Goal: Task Accomplishment & Management: Manage account settings

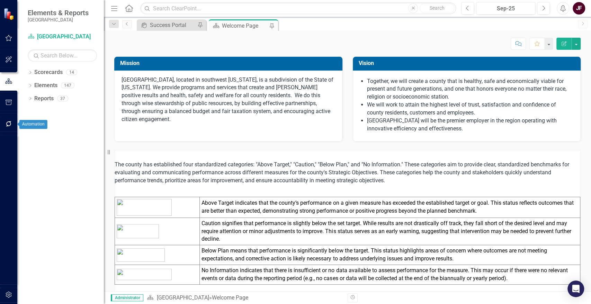
click at [6, 127] on button "button" at bounding box center [9, 124] width 16 height 15
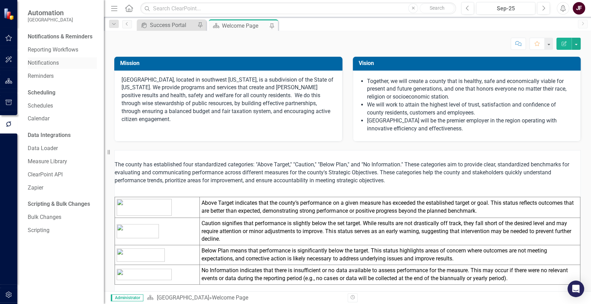
click at [38, 60] on link "Notifications" at bounding box center [62, 63] width 69 height 8
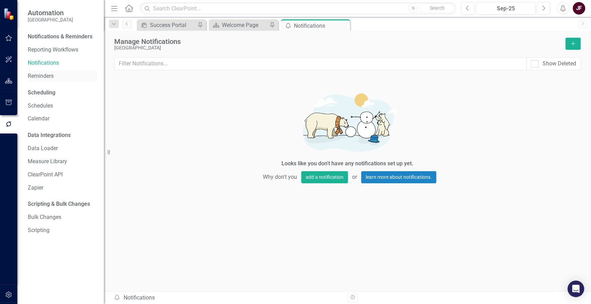
click at [41, 78] on link "Reminders" at bounding box center [62, 76] width 69 height 8
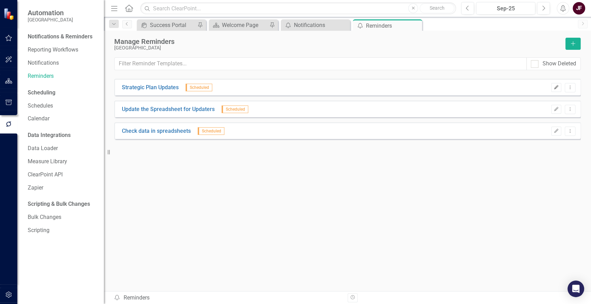
click at [556, 89] on icon "Edit" at bounding box center [556, 88] width 5 height 4
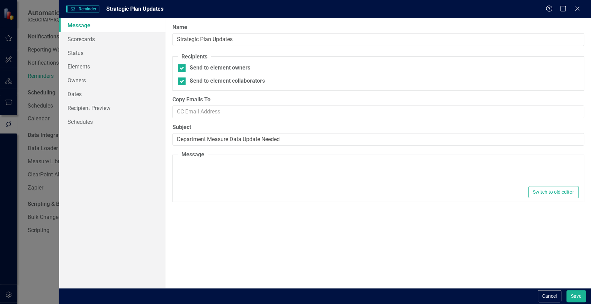
type textarea "<p>Dear {FirstName},</p> <p>Please use this&nbsp;<a href="[URL][DOMAIN_NAME]" t…"
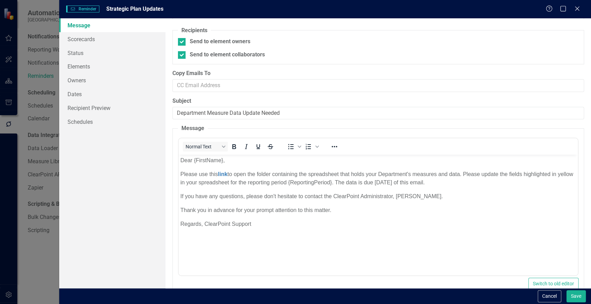
scroll to position [38, 0]
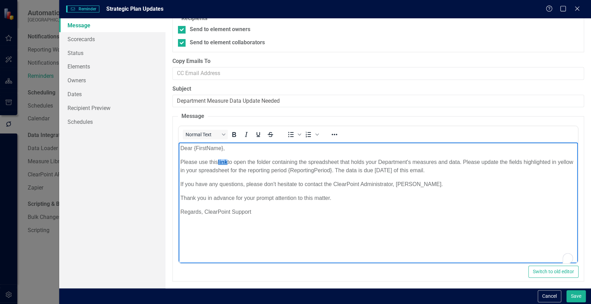
click at [228, 162] on p "Please use this link﻿ to open the folder containing the spreadsheet that holds …" at bounding box center [378, 166] width 396 height 17
click at [329, 133] on button "Reveal or hide additional toolbar items" at bounding box center [335, 135] width 12 height 10
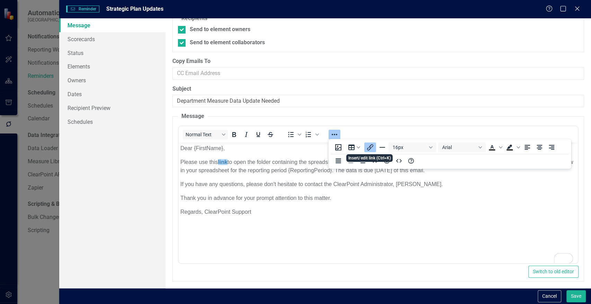
click at [367, 146] on icon "Insert/edit link" at bounding box center [370, 147] width 8 height 8
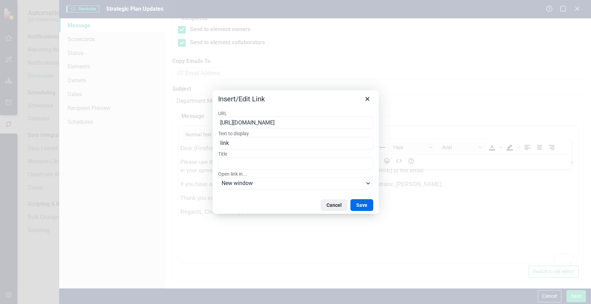
scroll to position [0, 0]
drag, startPoint x: 371, startPoint y: 124, endPoint x: 161, endPoint y: 134, distance: 209.4
click at [161, 134] on div "Insert/Edit Link URL [URL][DOMAIN_NAME] Text to display [PERSON_NAME] Open link…" at bounding box center [295, 152] width 591 height 304
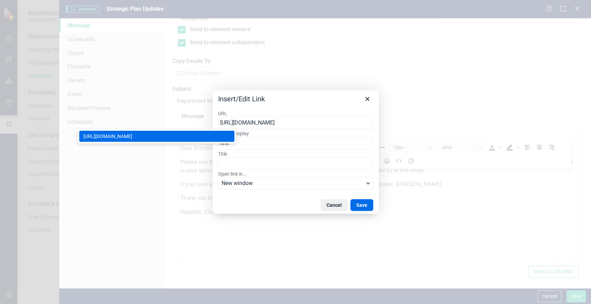
scroll to position [0, 335]
type input "[URL][DOMAIN_NAME]"
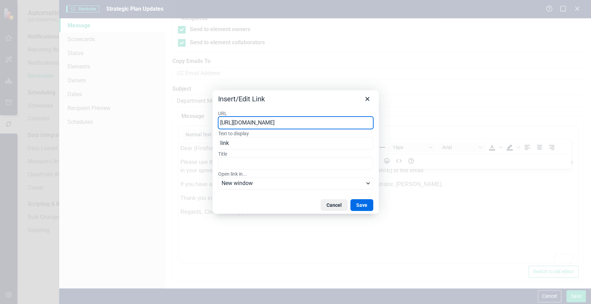
click at [278, 204] on div "Cancel Save" at bounding box center [296, 205] width 166 height 17
click at [357, 202] on button "Save" at bounding box center [361, 205] width 23 height 12
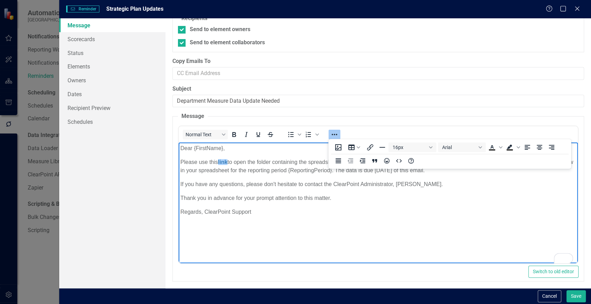
click at [338, 230] on body "Dear {FirstName}, Please use this link﻿ to open the folder containing the sprea…" at bounding box center [378, 195] width 399 height 104
click at [400, 216] on body "Dear {FirstName}, Please use this link to open the folder containing the spread…" at bounding box center [378, 195] width 399 height 104
drag, startPoint x: 429, startPoint y: 184, endPoint x: 403, endPoint y: 186, distance: 25.7
click at [403, 186] on p "If you have any questions, please don't hesitate to contact the ClearPoint Admi…" at bounding box center [378, 184] width 396 height 8
click at [430, 185] on p "If you have any questions, please don't hesitate to contact the ClearPoint Admi…" at bounding box center [378, 184] width 396 height 8
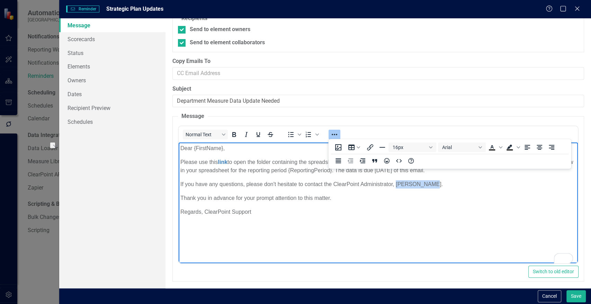
drag, startPoint x: 430, startPoint y: 185, endPoint x: 396, endPoint y: 187, distance: 34.0
click at [396, 187] on p "If you have any questions, please don't hesitate to contact the ClearPoint Admi…" at bounding box center [378, 184] width 396 height 8
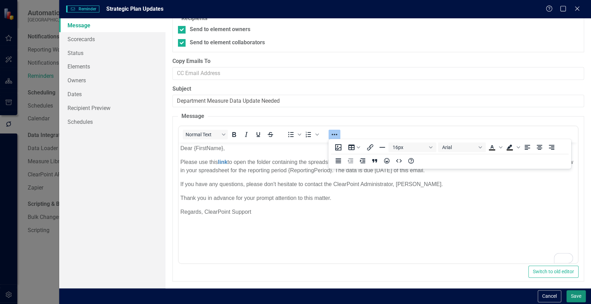
click at [576, 296] on button "Save" at bounding box center [576, 297] width 19 height 12
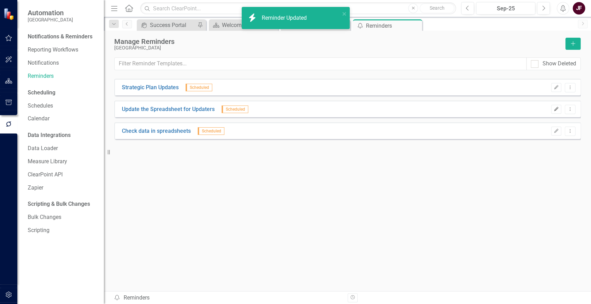
click at [554, 109] on icon "Edit" at bounding box center [556, 109] width 5 height 4
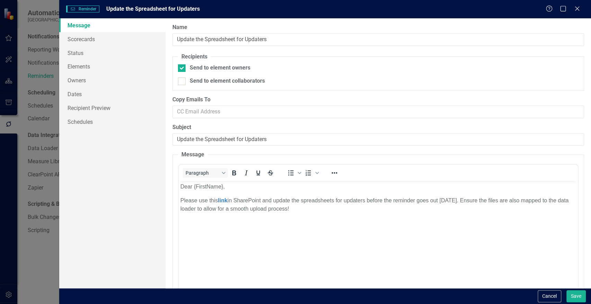
scroll to position [0, 0]
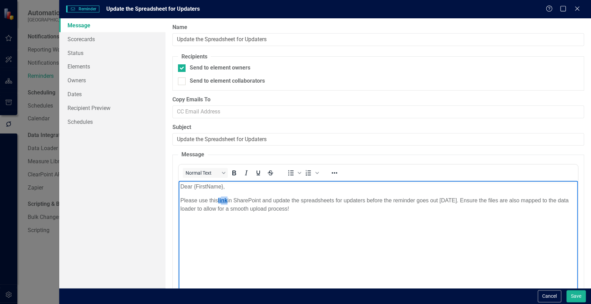
drag, startPoint x: 228, startPoint y: 201, endPoint x: 223, endPoint y: 201, distance: 5.2
click at [223, 201] on link "link" at bounding box center [223, 201] width 10 height 6
click at [228, 202] on link "link" at bounding box center [223, 201] width 10 height 6
drag, startPoint x: 229, startPoint y: 202, endPoint x: 220, endPoint y: 201, distance: 9.0
click at [220, 201] on link "link" at bounding box center [223, 201] width 10 height 6
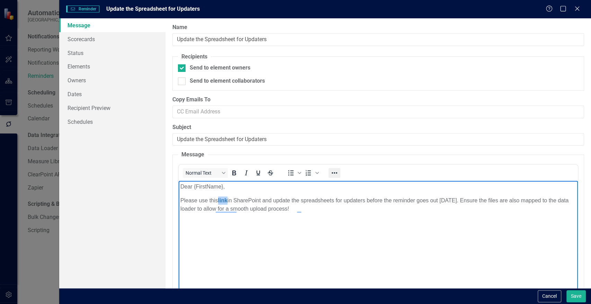
click at [335, 174] on icon "Reveal or hide additional toolbar items" at bounding box center [334, 173] width 8 height 8
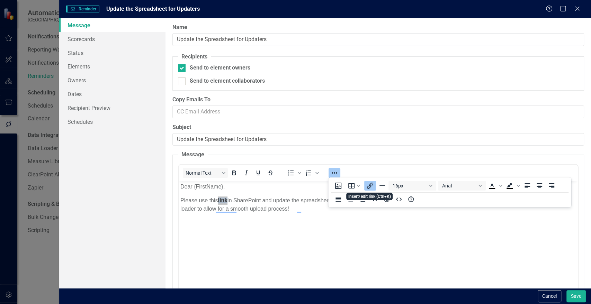
click at [371, 189] on icon "Insert/edit link" at bounding box center [370, 186] width 8 height 8
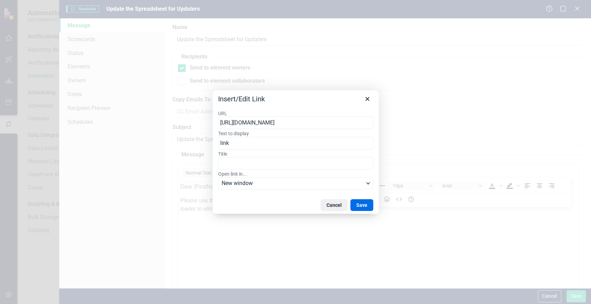
drag, startPoint x: 371, startPoint y: 123, endPoint x: 161, endPoint y: 130, distance: 209.6
click at [161, 130] on div "Insert/Edit Link URL [URL][DOMAIN_NAME] Text to display [PERSON_NAME] Open link…" at bounding box center [295, 152] width 591 height 304
type input "[URL][DOMAIN_NAME]"
click at [360, 201] on button "Save" at bounding box center [361, 205] width 23 height 12
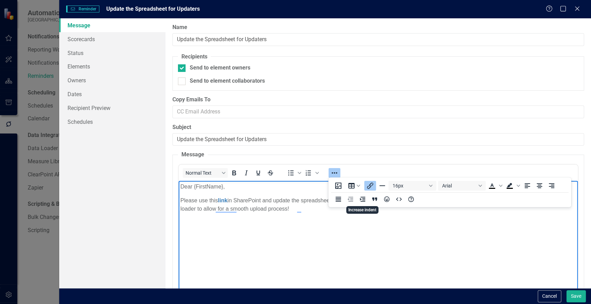
click at [406, 253] on body "Dear {FirstName}, Please use this link in SharePoint and update the spreadsheet…" at bounding box center [378, 233] width 399 height 104
click at [572, 296] on button "Save" at bounding box center [576, 297] width 19 height 12
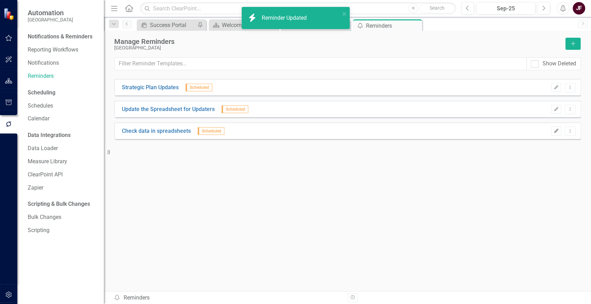
click at [557, 132] on icon "Edit" at bounding box center [556, 131] width 5 height 4
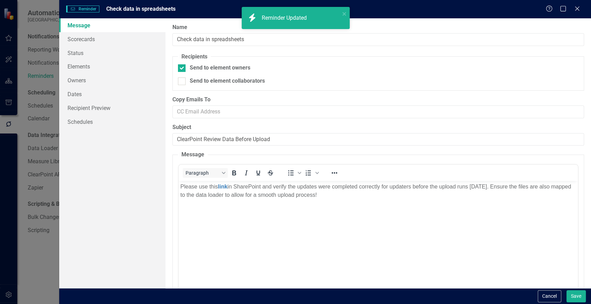
scroll to position [0, 0]
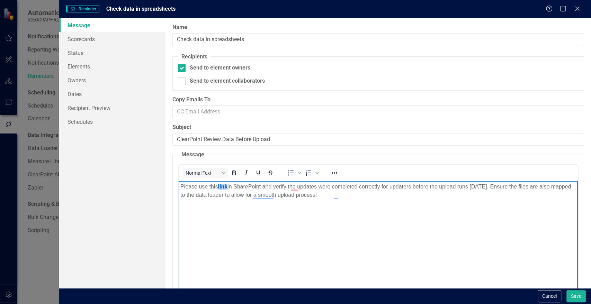
drag, startPoint x: 230, startPoint y: 187, endPoint x: 219, endPoint y: 187, distance: 10.7
click at [219, 187] on link "link ﻿" at bounding box center [223, 187] width 10 height 6
click at [242, 226] on body "Please use this link ﻿ in SharePoint and verify the updates were completed corr…" at bounding box center [378, 233] width 399 height 104
drag, startPoint x: 229, startPoint y: 188, endPoint x: 220, endPoint y: 187, distance: 8.7
click at [220, 187] on link "link" at bounding box center [223, 187] width 10 height 6
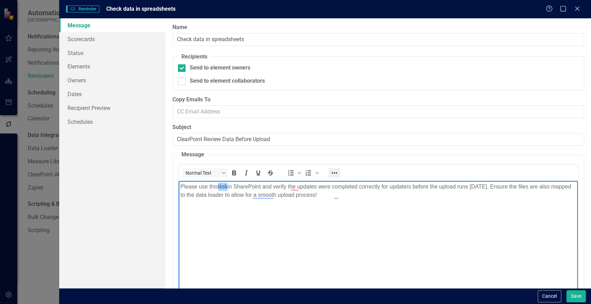
click at [337, 171] on icon "Reveal or hide additional toolbar items" at bounding box center [334, 173] width 8 height 8
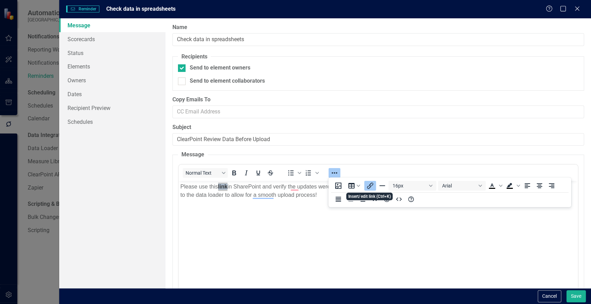
click at [371, 188] on icon "Insert/edit link" at bounding box center [370, 186] width 8 height 8
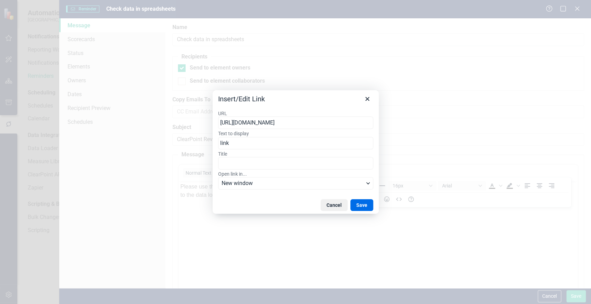
drag, startPoint x: 371, startPoint y: 123, endPoint x: 166, endPoint y: 124, distance: 205.4
click at [166, 124] on div "Insert/Edit Link URL [URL][DOMAIN_NAME] Text to display [PERSON_NAME] Open link…" at bounding box center [295, 152] width 591 height 304
type input "[URL][DOMAIN_NAME]"
click at [359, 207] on button "Save" at bounding box center [361, 205] width 23 height 12
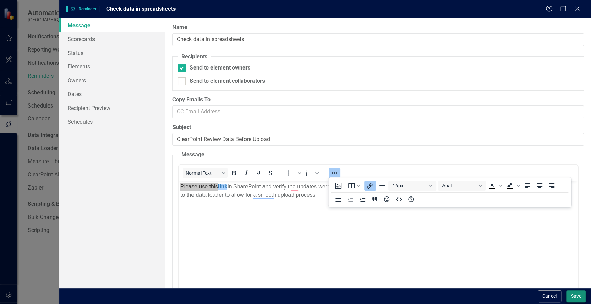
click at [576, 298] on button "Save" at bounding box center [576, 297] width 19 height 12
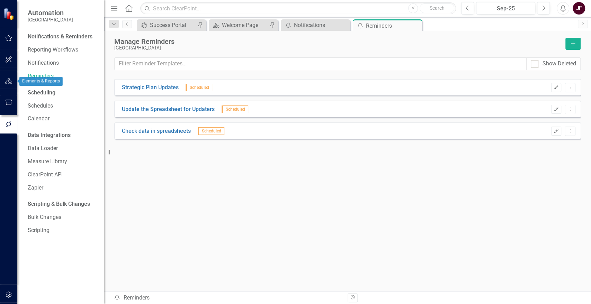
click at [11, 82] on icon "button" at bounding box center [8, 81] width 7 height 6
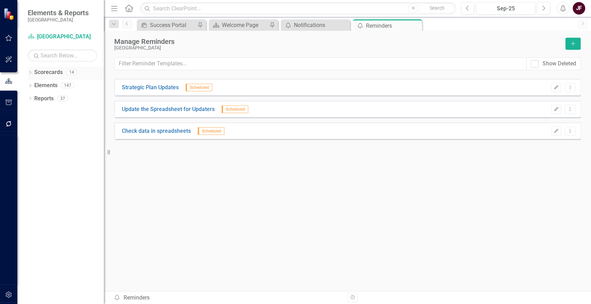
click at [29, 74] on icon "Dropdown" at bounding box center [30, 73] width 5 height 4
click at [33, 83] on icon "Dropdown" at bounding box center [33, 85] width 5 height 4
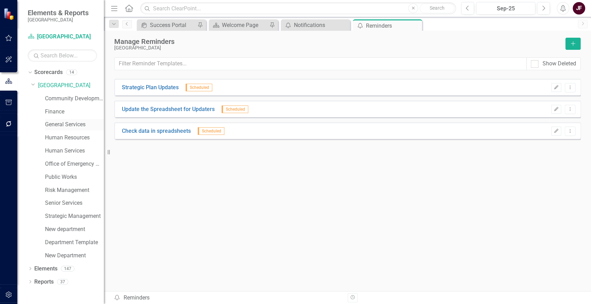
click at [58, 124] on link "General Services" at bounding box center [74, 125] width 59 height 8
